Goal: Task Accomplishment & Management: Use online tool/utility

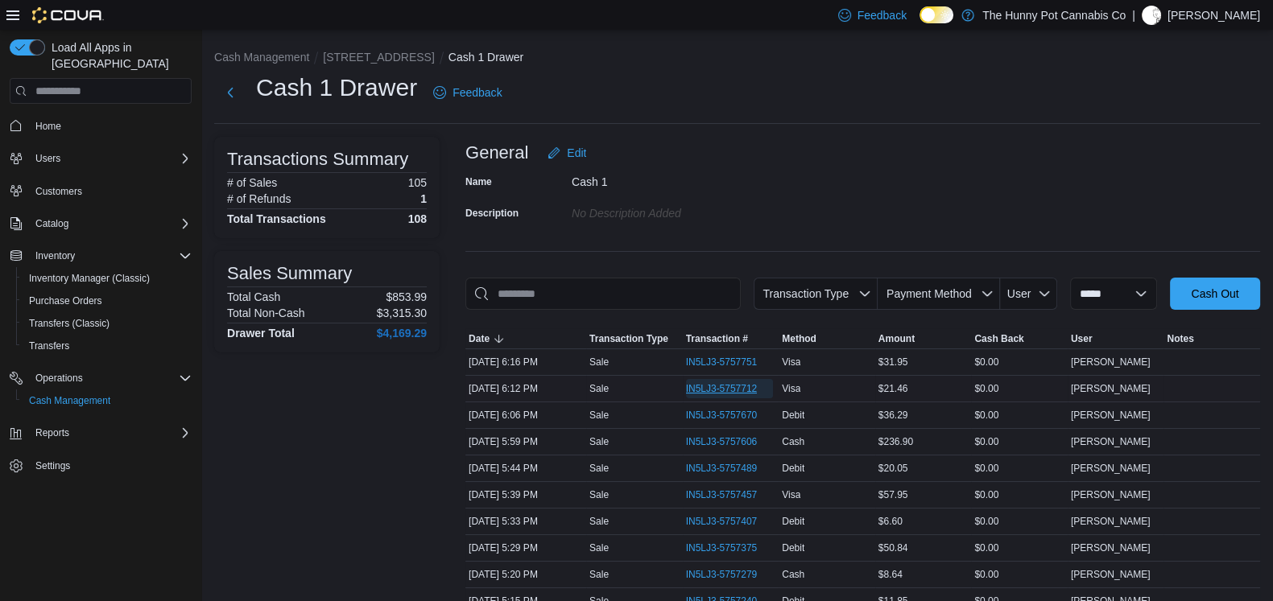
click at [737, 388] on span "IN5LJ3-5757712" at bounding box center [722, 388] width 72 height 13
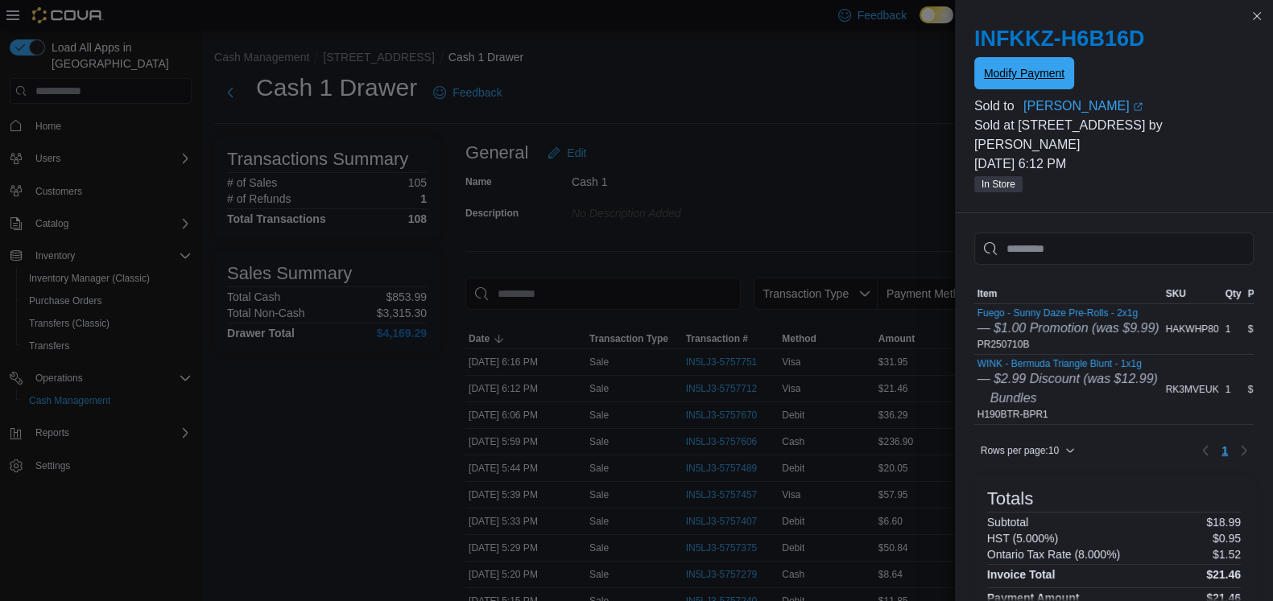
click at [997, 86] on span "Modify Payment" at bounding box center [1024, 73] width 81 height 32
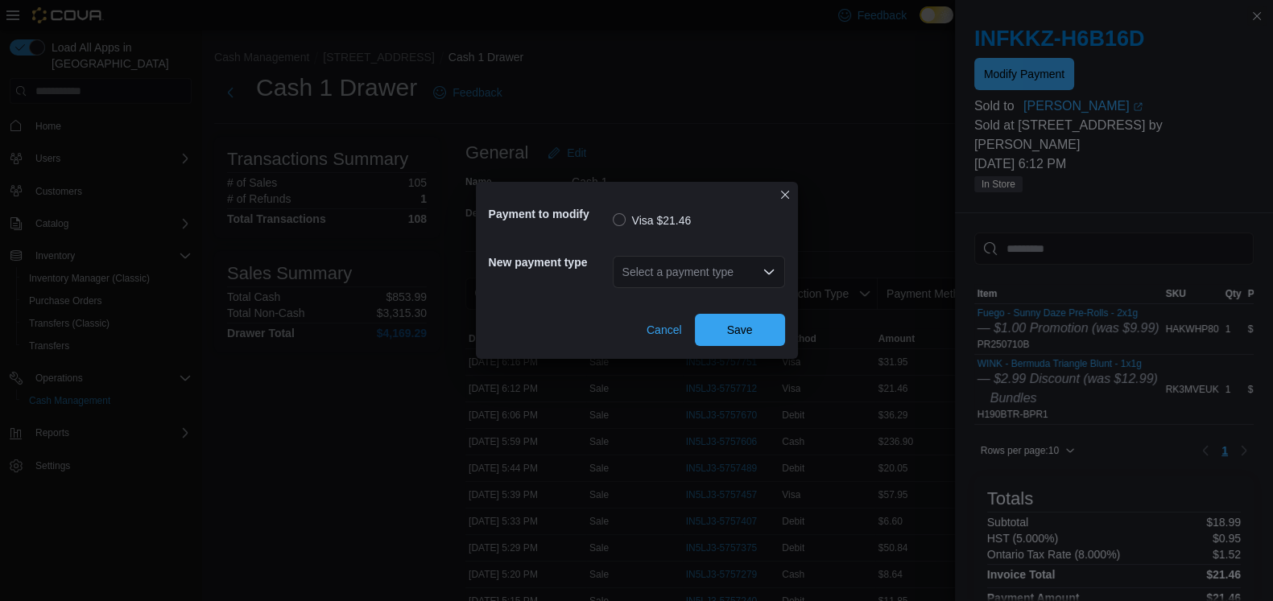
click at [765, 267] on icon "Open list of options" at bounding box center [768, 272] width 13 height 13
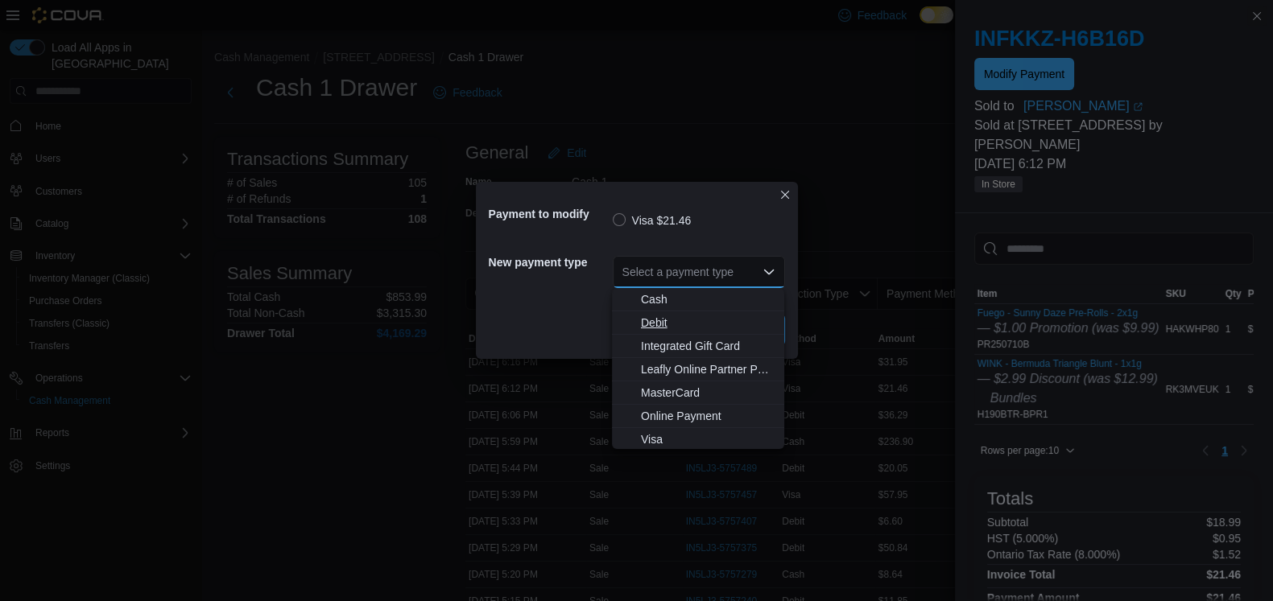
click at [666, 324] on span "Debit" at bounding box center [708, 323] width 134 height 16
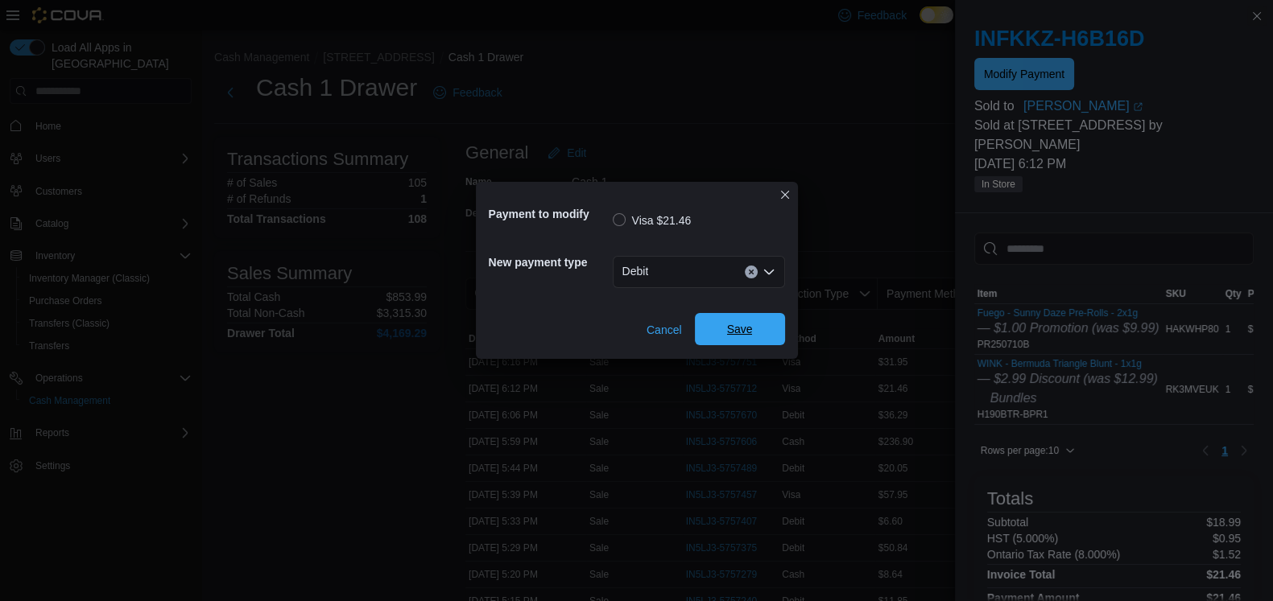
click at [717, 320] on span "Save" at bounding box center [739, 329] width 71 height 32
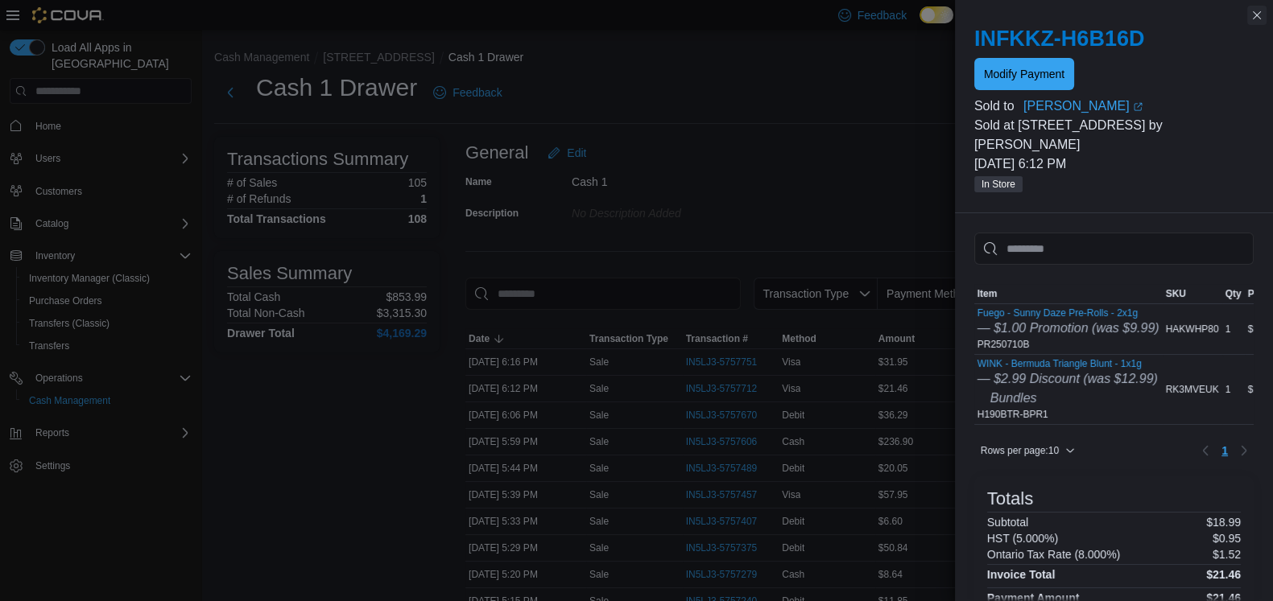
click at [1256, 14] on button "Close this dialog" at bounding box center [1256, 15] width 19 height 19
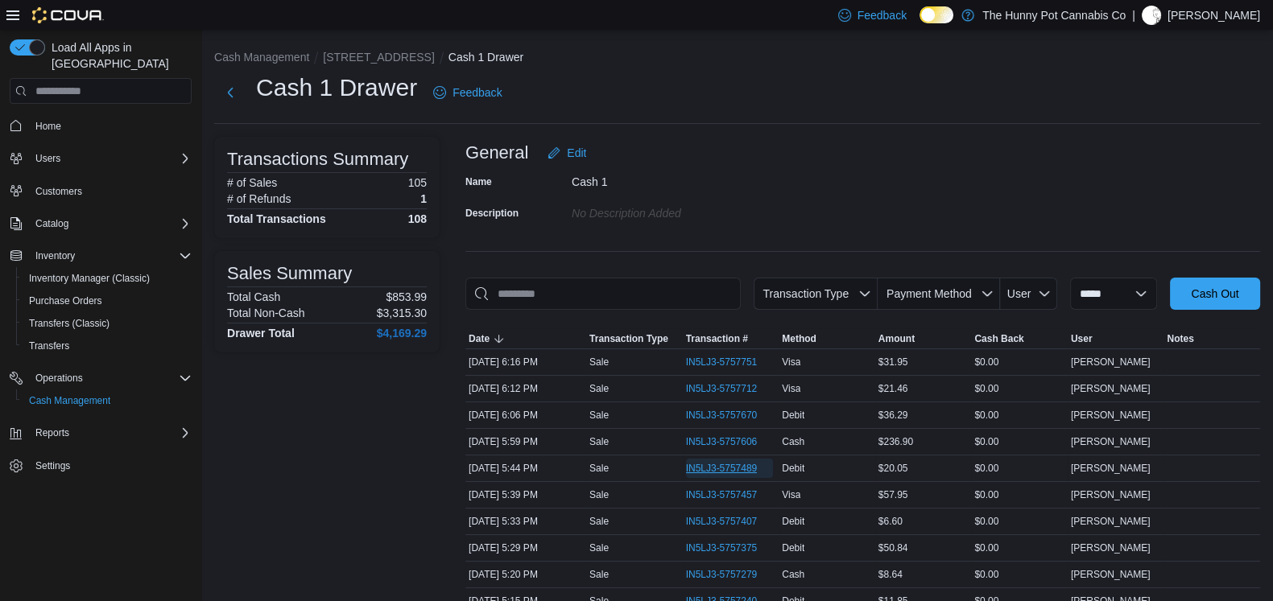
click at [719, 472] on span "IN5LJ3-5757489" at bounding box center [722, 468] width 72 height 13
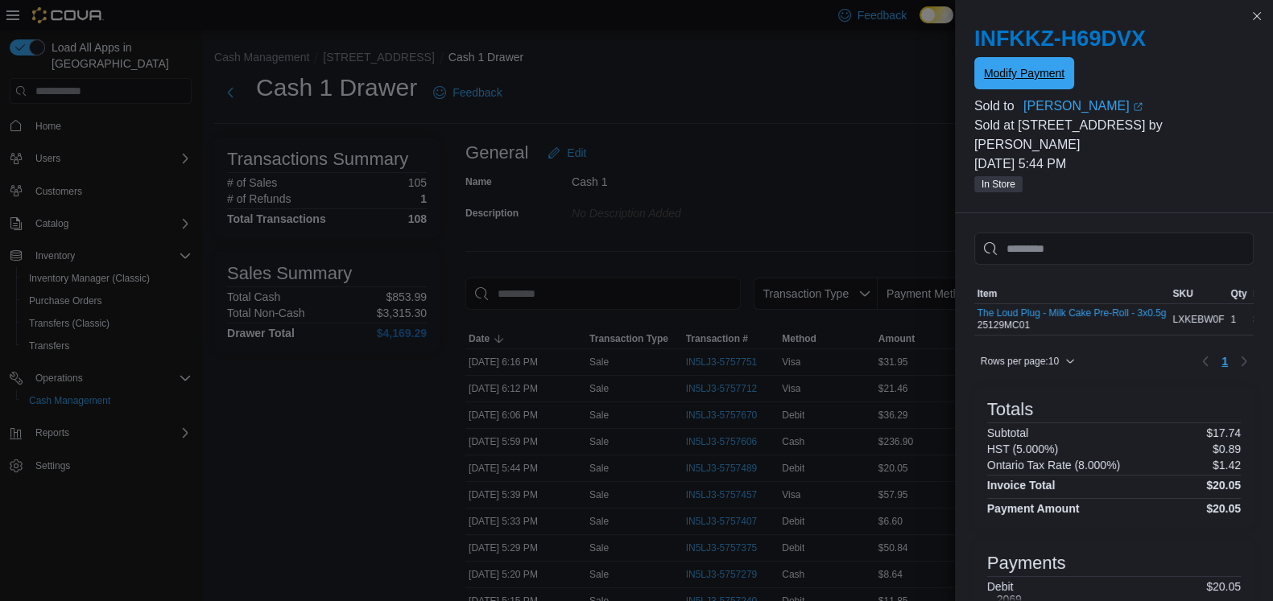
click at [1040, 62] on span "Modify Payment" at bounding box center [1024, 73] width 81 height 32
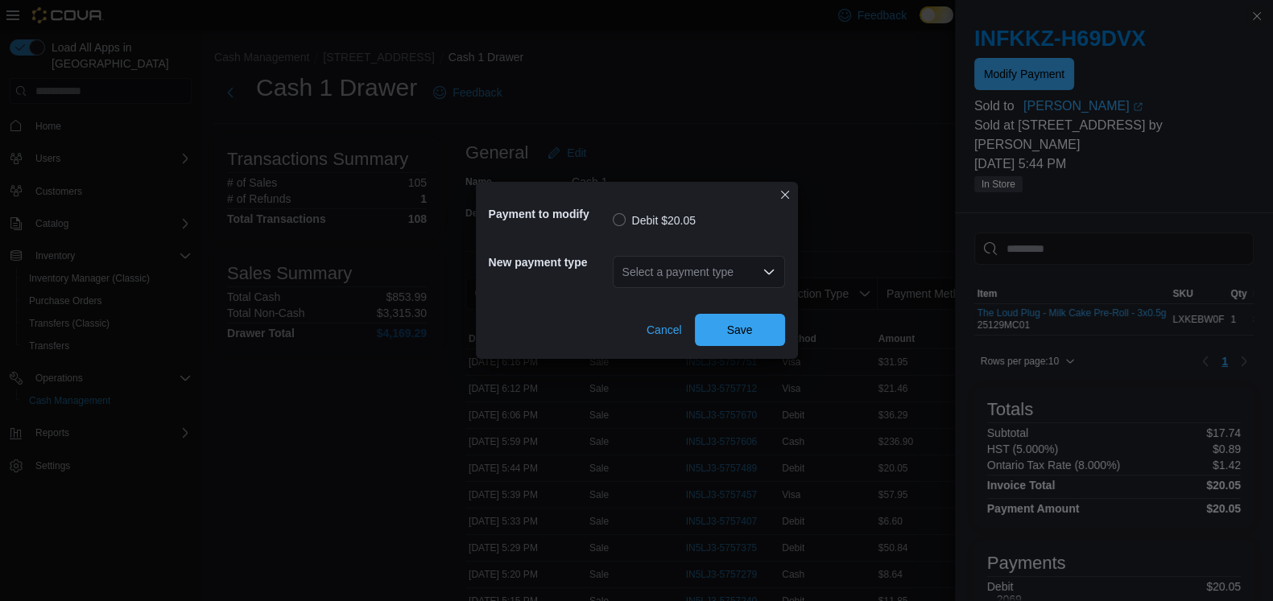
drag, startPoint x: 753, startPoint y: 147, endPoint x: 740, endPoint y: 203, distance: 57.8
click at [745, 155] on div "Payment to modify Debit $20.05 New payment type Select a payment type Cancel Sa…" at bounding box center [636, 300] width 1273 height 601
click at [740, 266] on div "Select a payment type" at bounding box center [699, 272] width 172 height 32
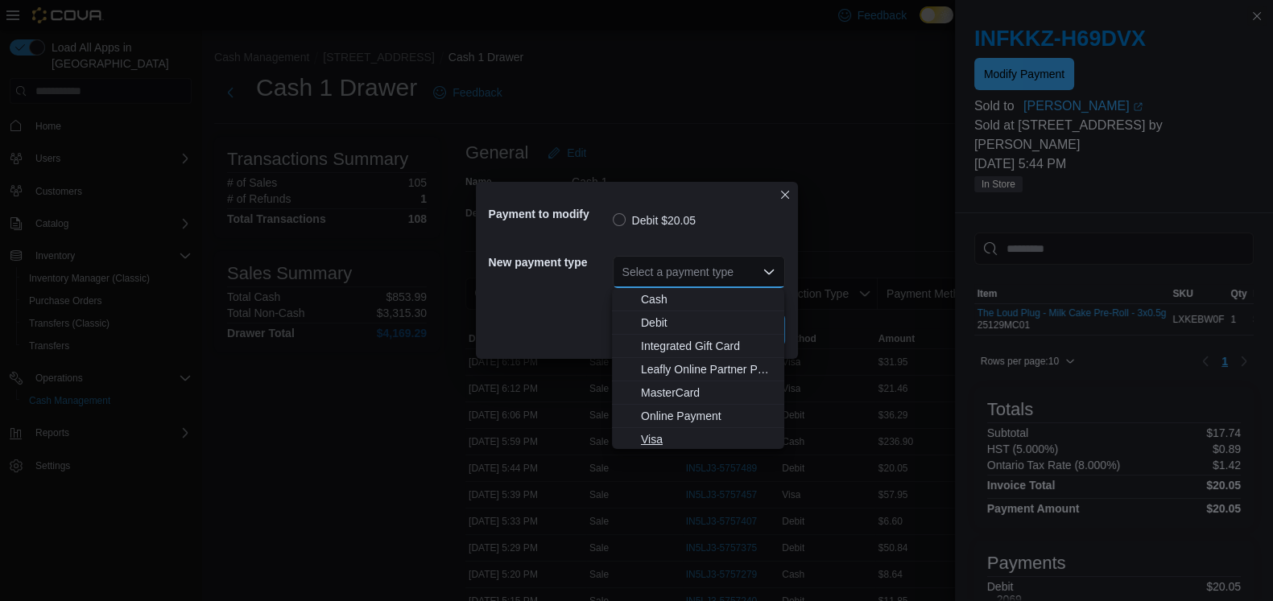
click at [663, 428] on button "Visa" at bounding box center [698, 439] width 172 height 23
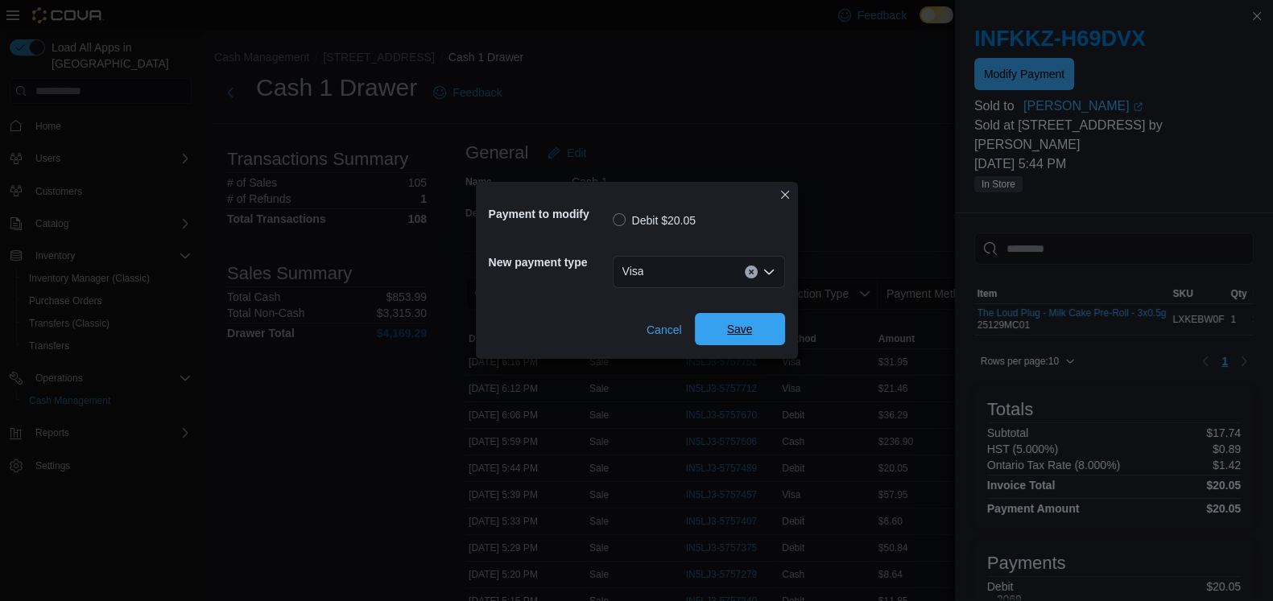
click at [749, 335] on span "Save" at bounding box center [740, 329] width 26 height 16
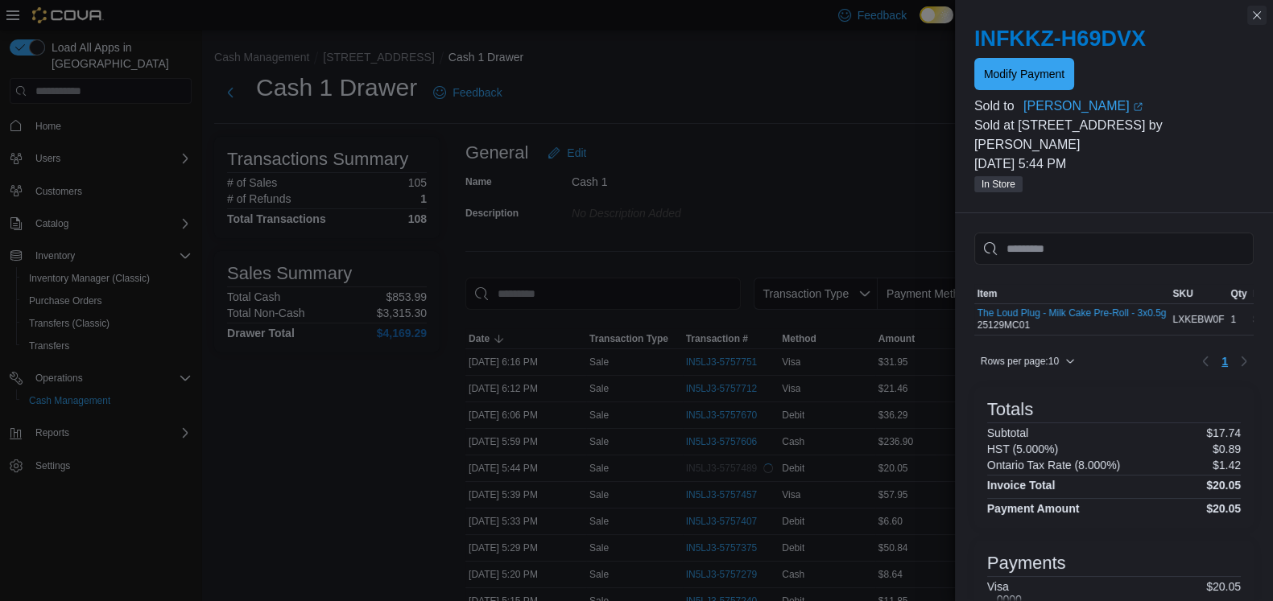
click at [1255, 15] on button "Close this dialog" at bounding box center [1256, 15] width 19 height 19
